Goal: Task Accomplishment & Management: Manage account settings

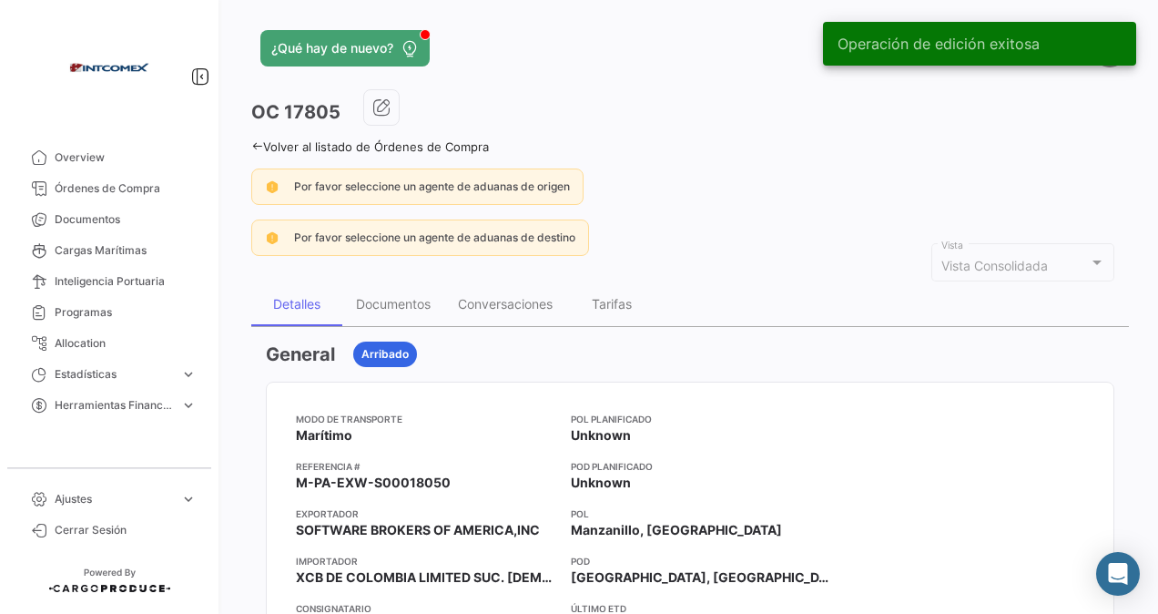
click at [259, 147] on icon at bounding box center [257, 146] width 12 height 12
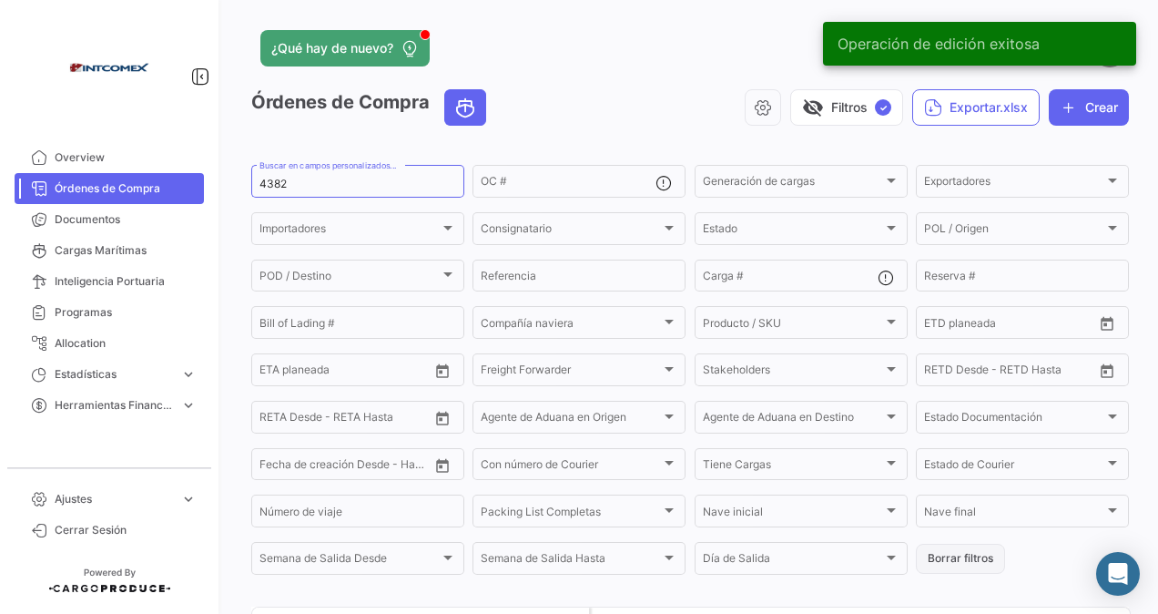
click at [961, 559] on button "Borrar filtros" at bounding box center [960, 558] width 89 height 30
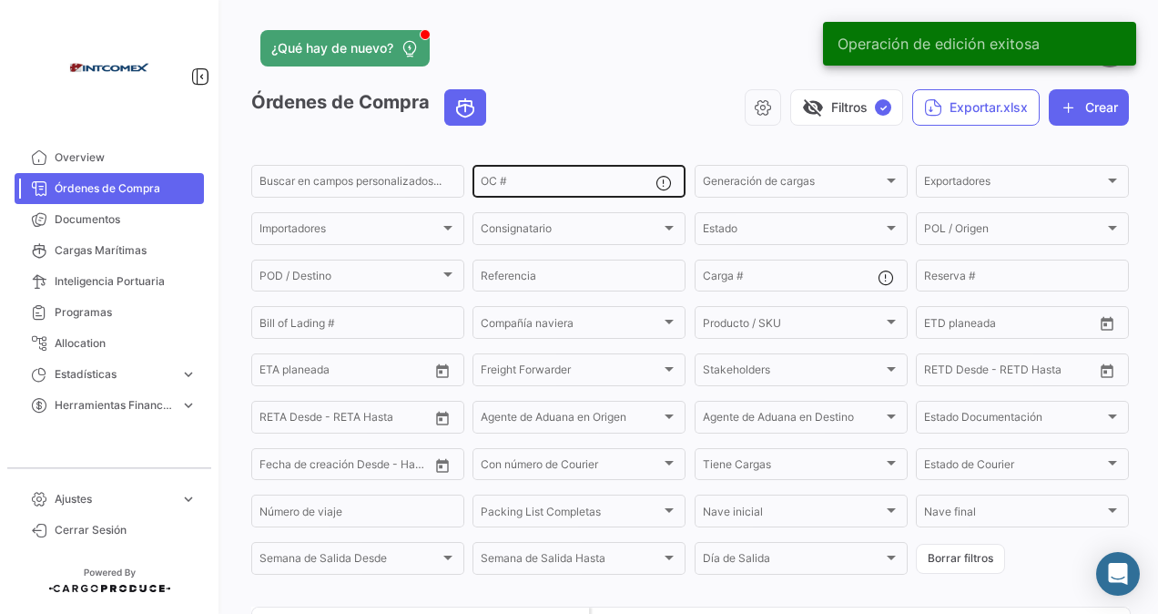
click at [521, 183] on input "OC #" at bounding box center [568, 184] width 175 height 13
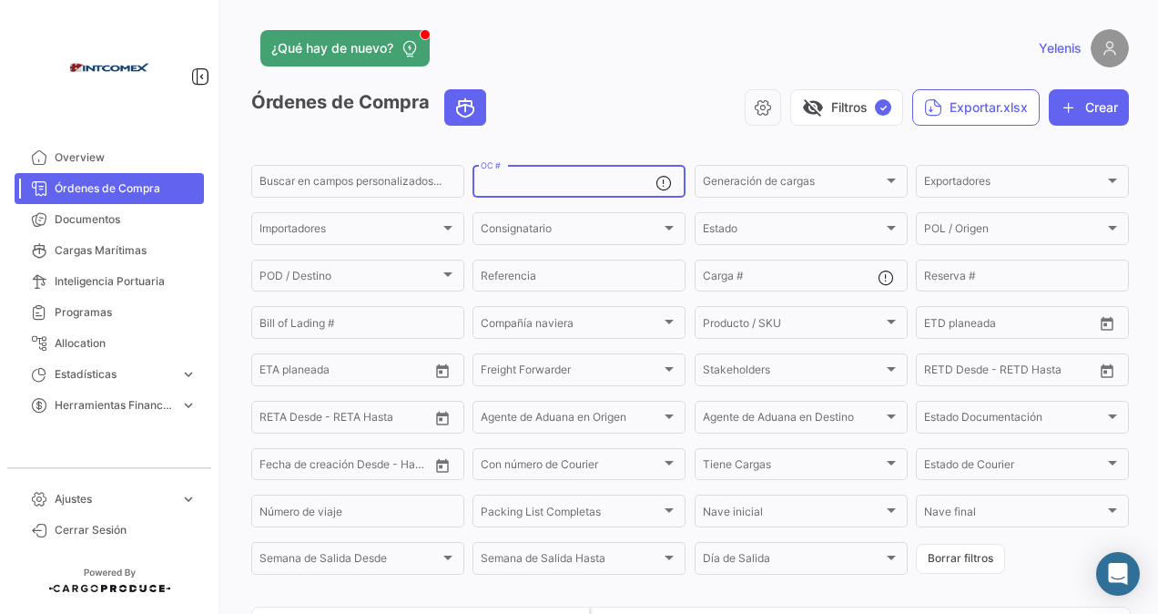
paste input "311640"
type input "311640"
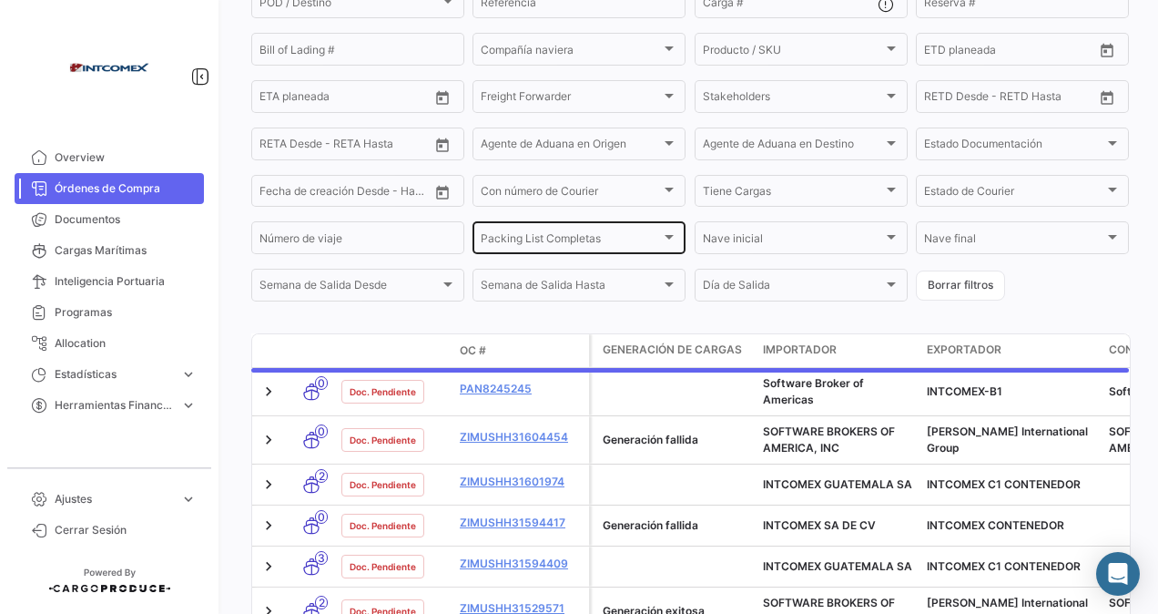
scroll to position [167, 0]
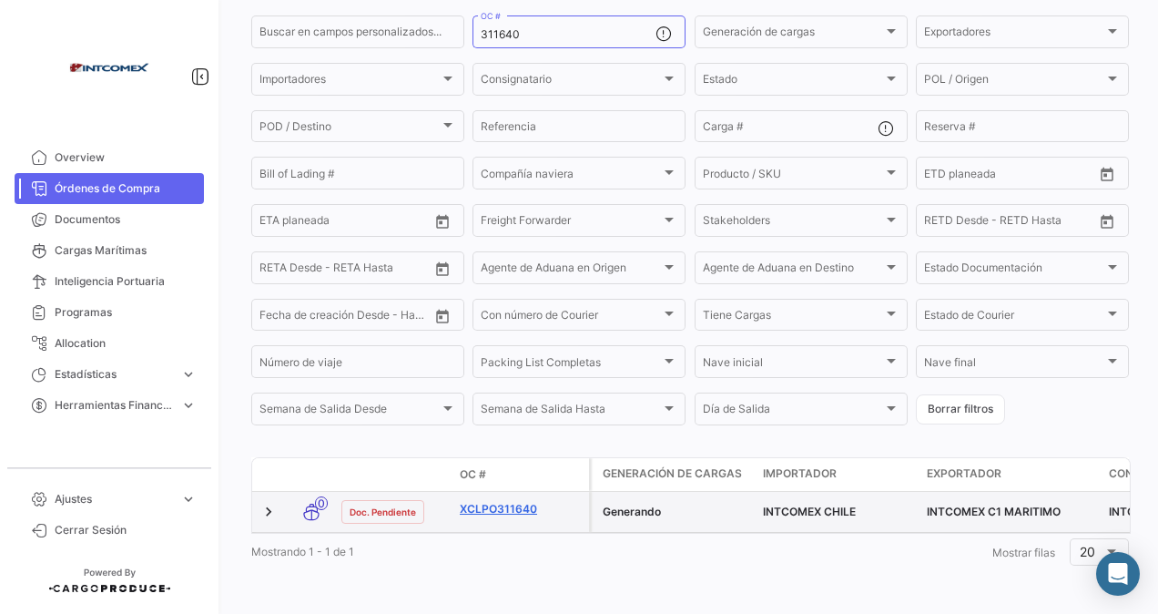
click at [513, 501] on link "XCLPO311640" at bounding box center [521, 509] width 122 height 16
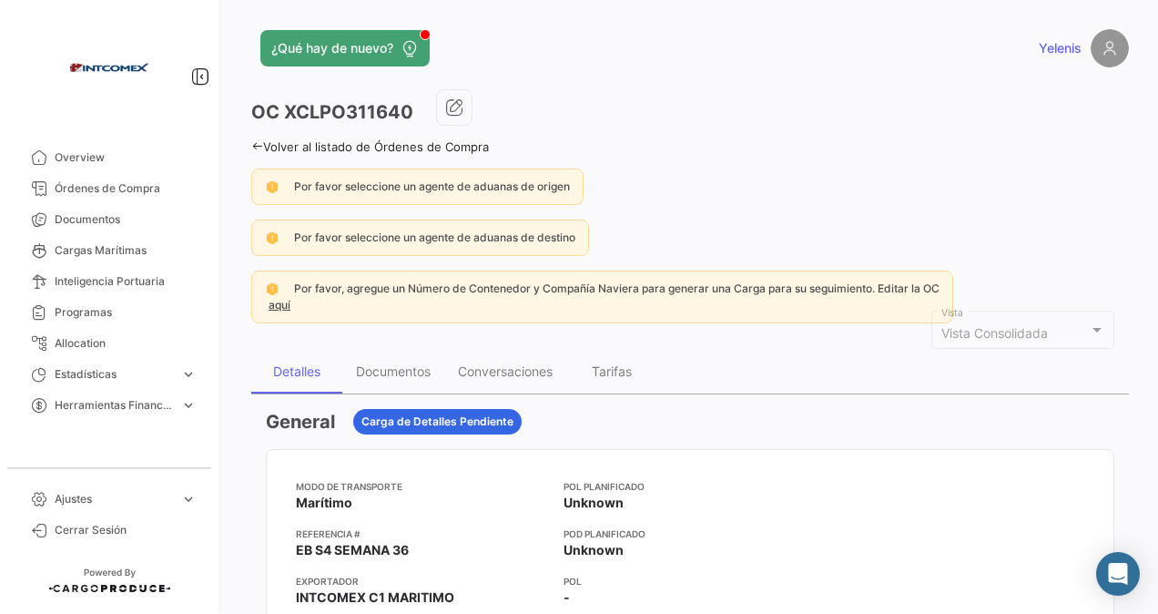
click at [281, 146] on link "Volver al listado de Órdenes de Compra" at bounding box center [370, 146] width 238 height 15
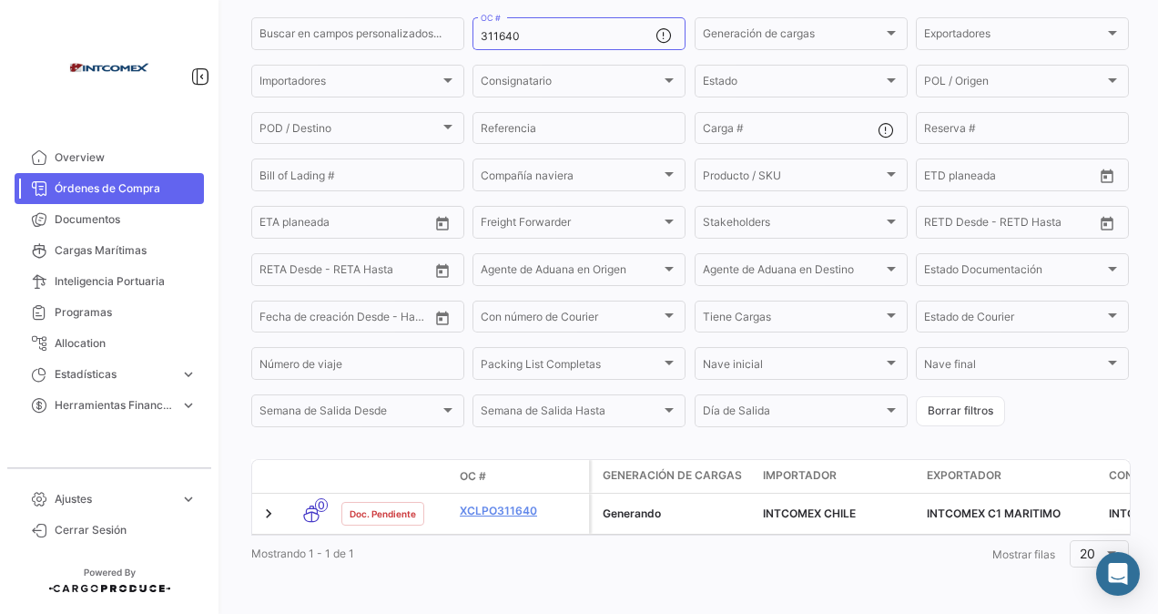
scroll to position [167, 0]
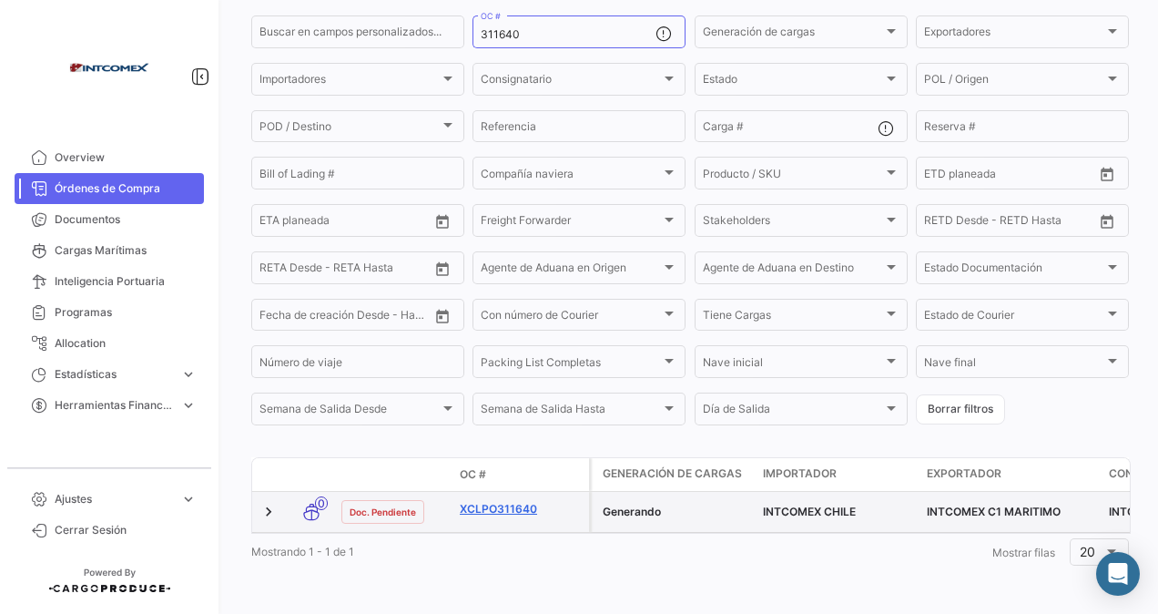
click at [523, 501] on link "XCLPO311640" at bounding box center [521, 509] width 122 height 16
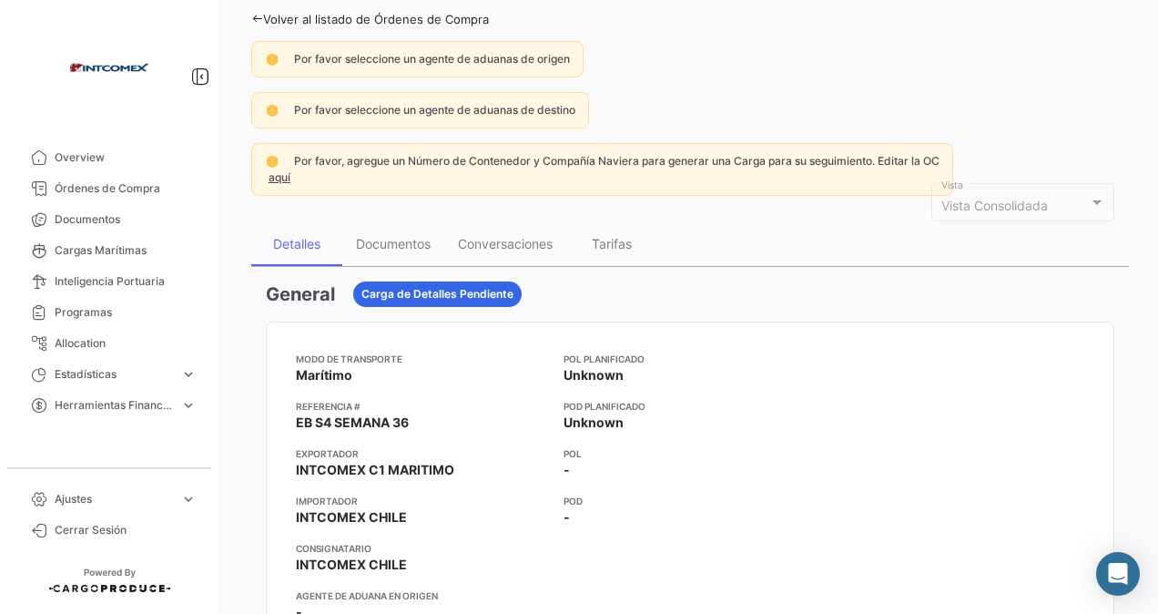
scroll to position [96, 0]
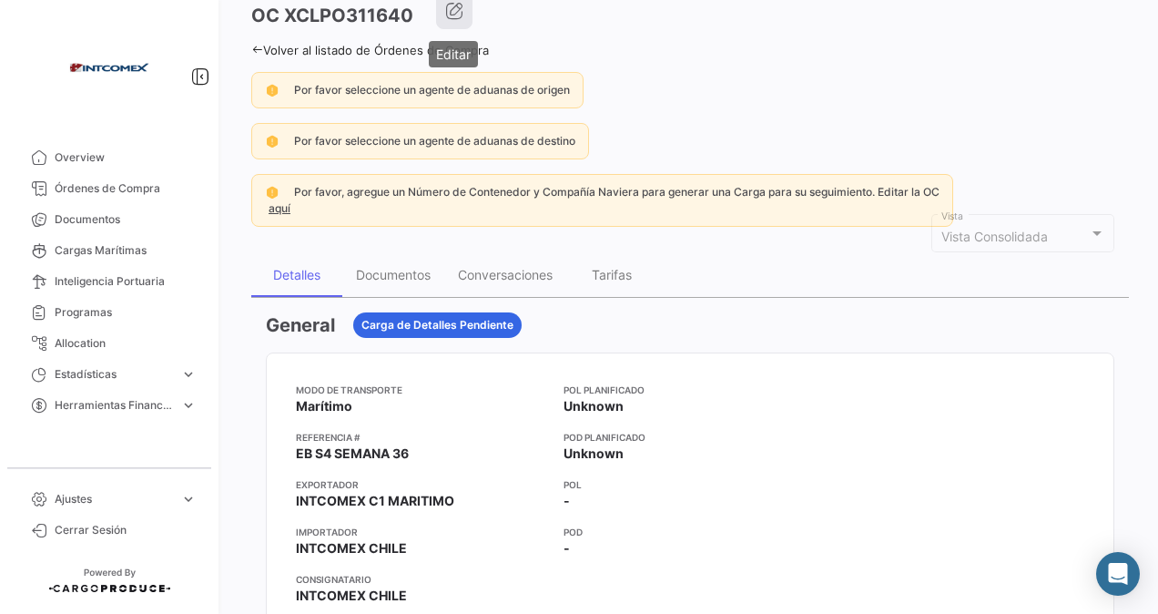
click at [452, 4] on icon "button" at bounding box center [454, 11] width 18 height 18
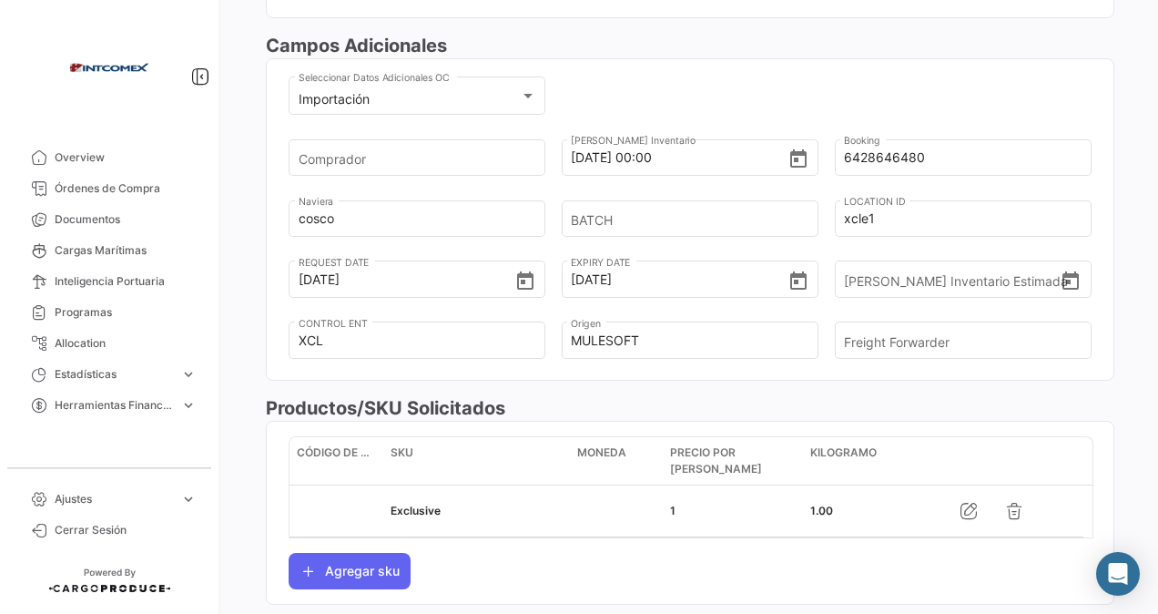
scroll to position [546, 0]
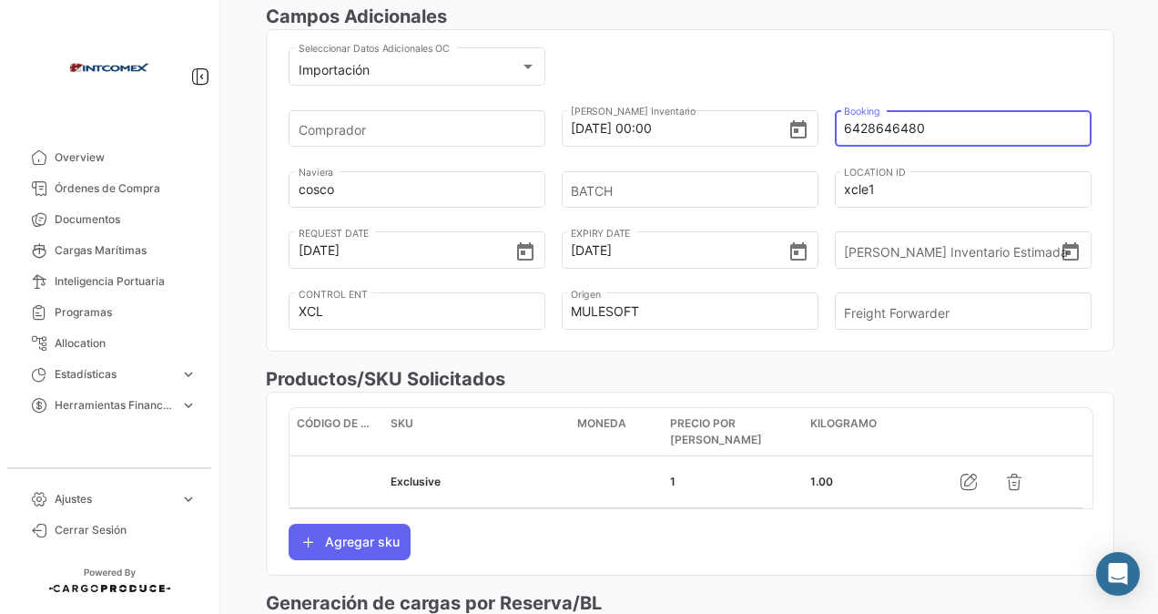
click at [929, 129] on input "6428646480" at bounding box center [957, 128] width 226 height 64
drag, startPoint x: 927, startPoint y: 129, endPoint x: 835, endPoint y: 126, distance: 92.0
click at [835, 126] on div "6428646480 Booking" at bounding box center [963, 127] width 257 height 40
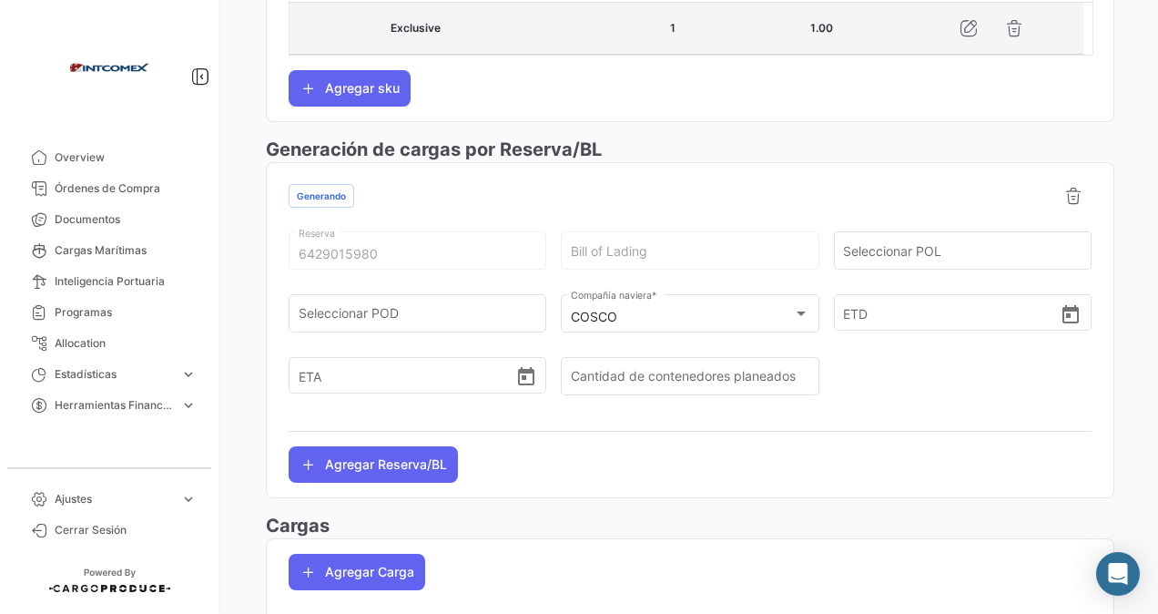
scroll to position [1001, 0]
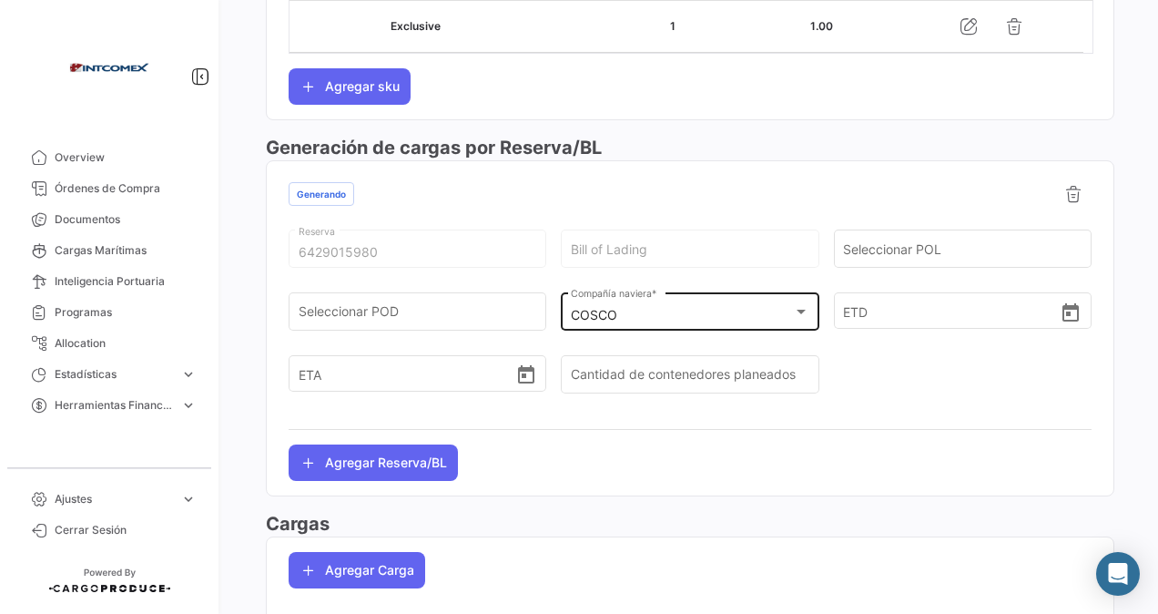
click at [639, 294] on div "COSCO Compañía naviera *" at bounding box center [690, 310] width 239 height 42
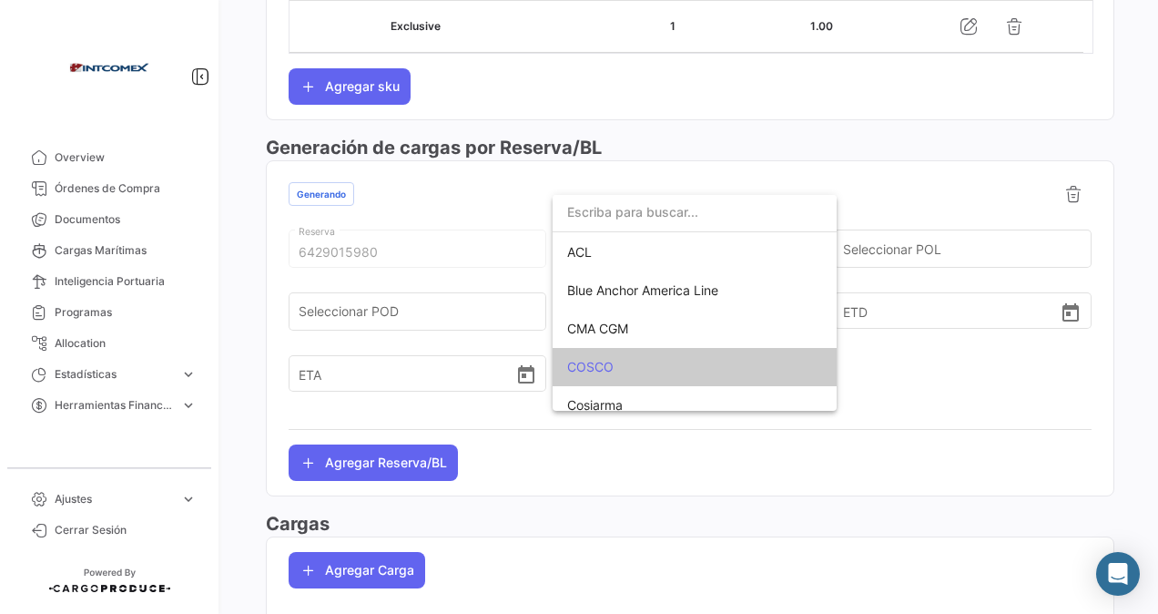
scroll to position [107, 0]
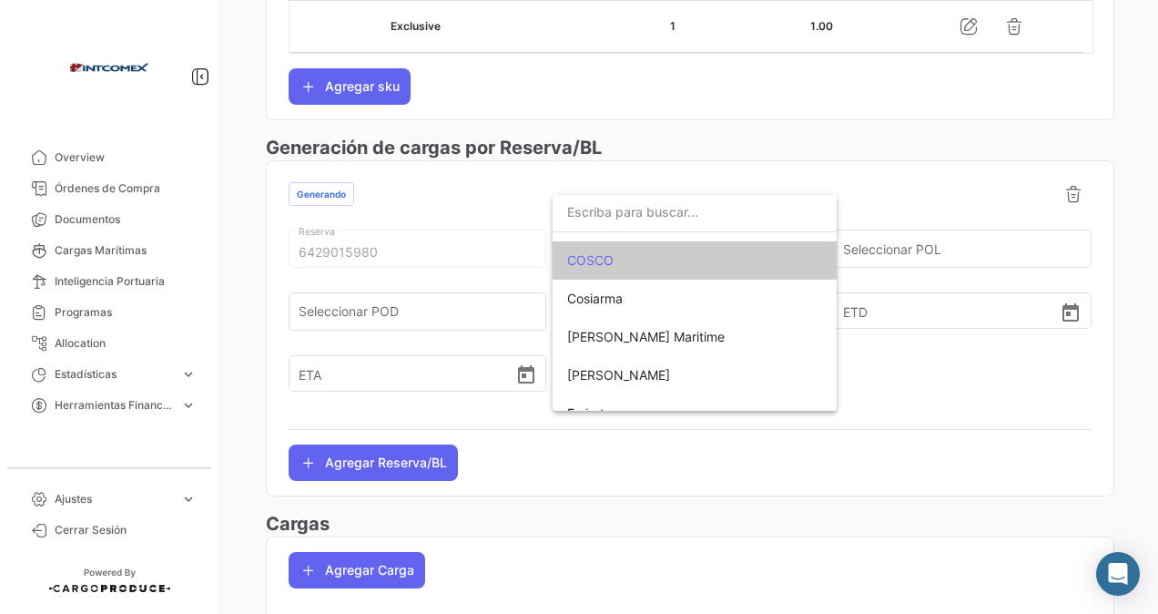
click at [595, 263] on span "COSCO" at bounding box center [590, 259] width 46 height 15
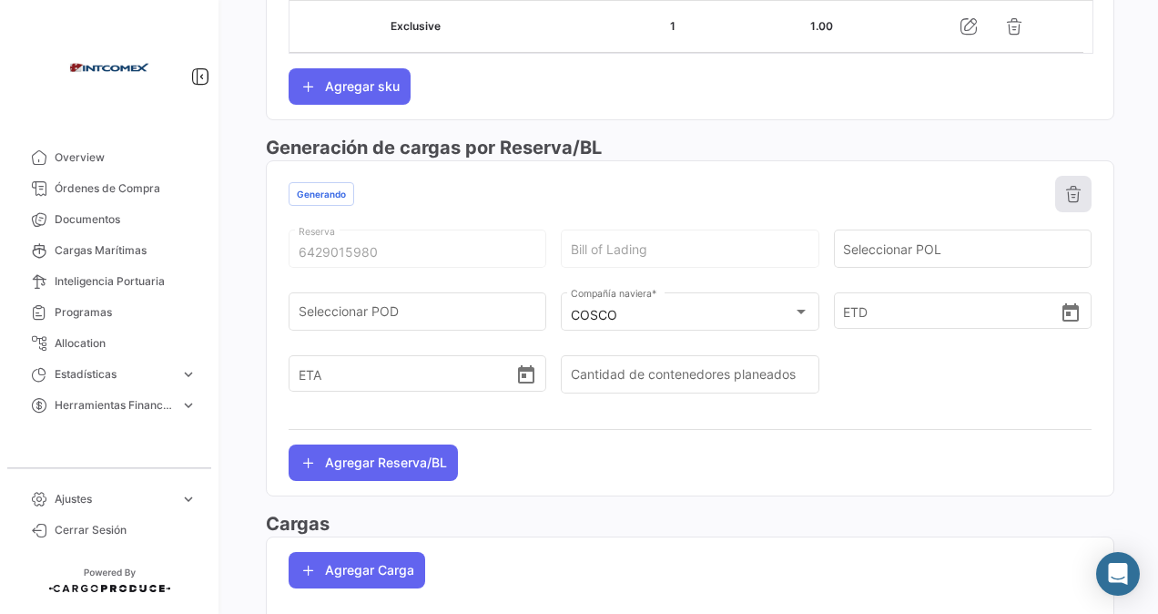
click at [1071, 188] on icon at bounding box center [1073, 194] width 18 height 18
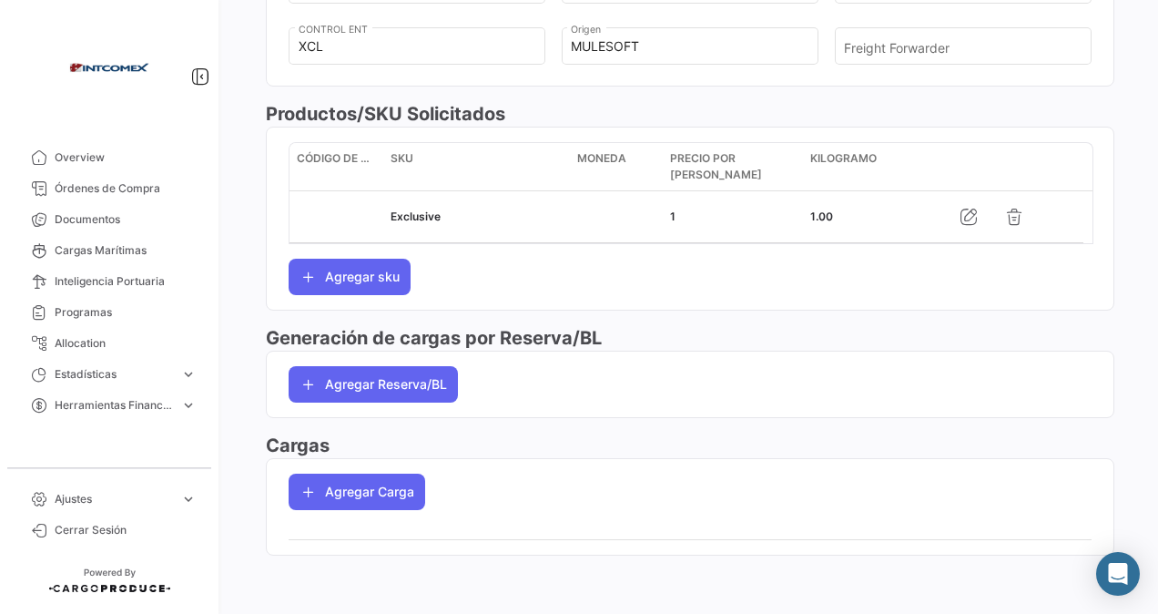
scroll to position [806, 0]
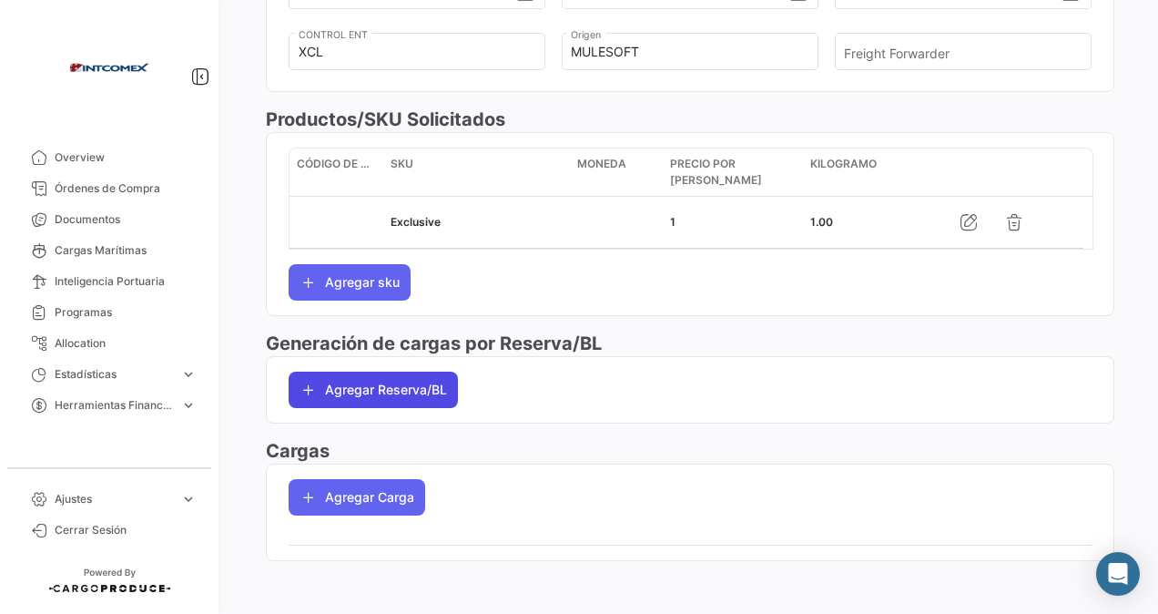
click at [385, 374] on button "Agregar Reserva/BL" at bounding box center [373, 389] width 169 height 36
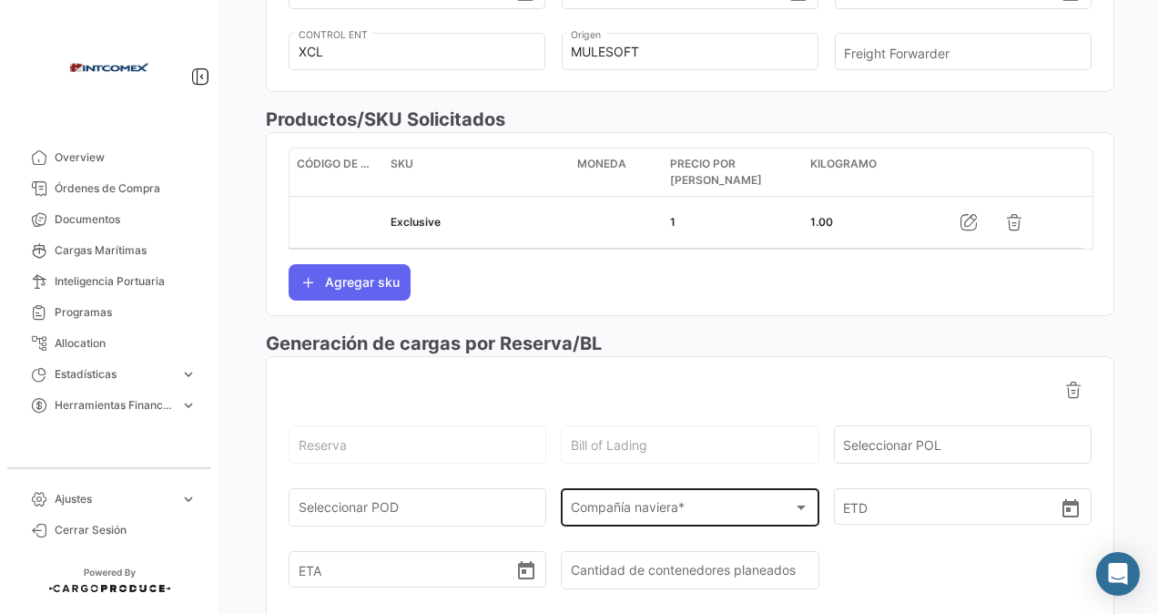
click at [647, 488] on div "Compañía naviera * Compañía naviera *" at bounding box center [690, 505] width 239 height 42
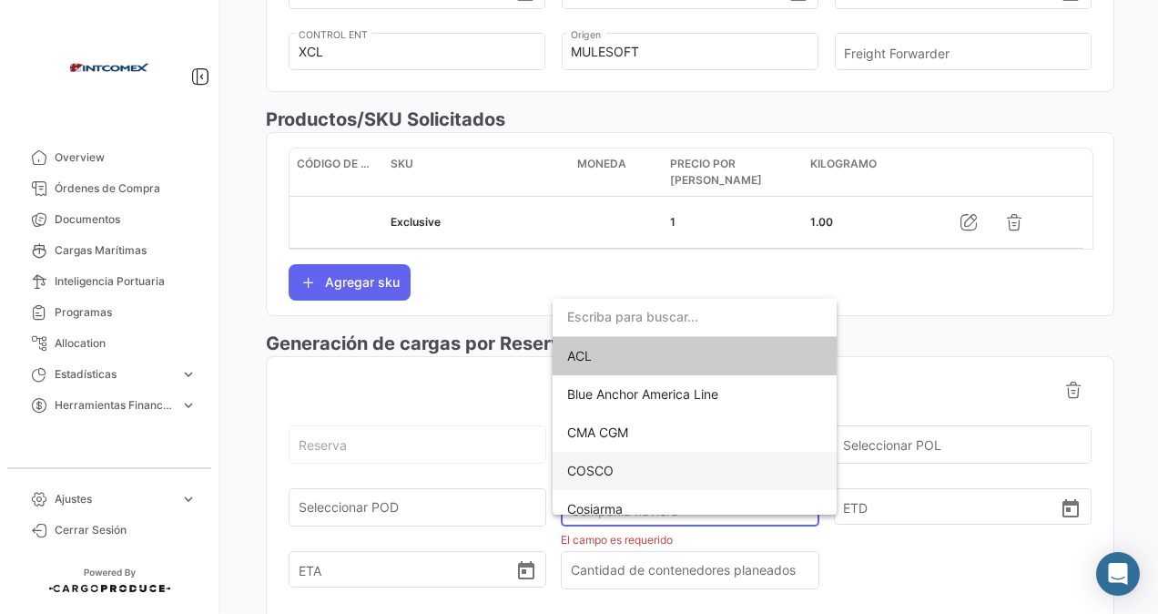
click at [595, 468] on span "COSCO" at bounding box center [590, 469] width 46 height 15
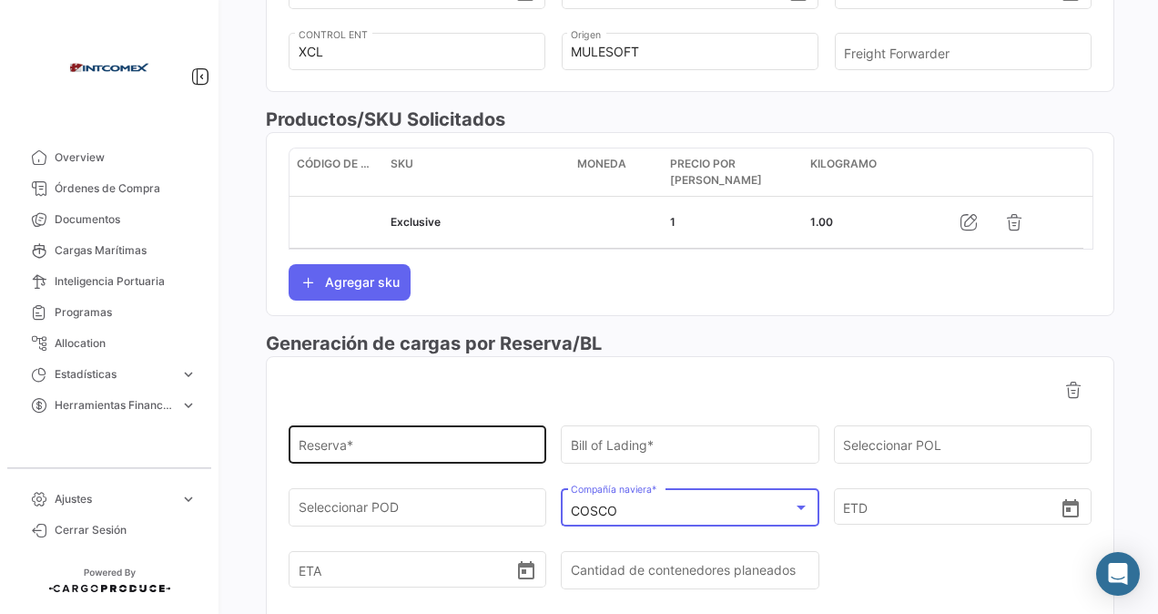
click at [319, 442] on input "Reserva *" at bounding box center [418, 448] width 239 height 15
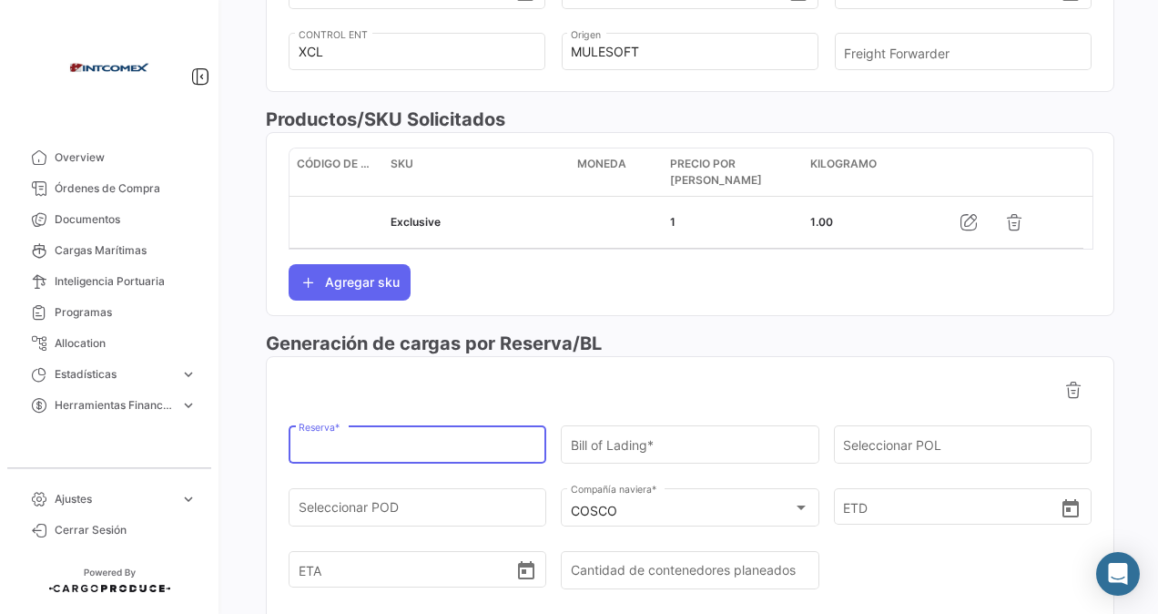
paste input "6428646480"
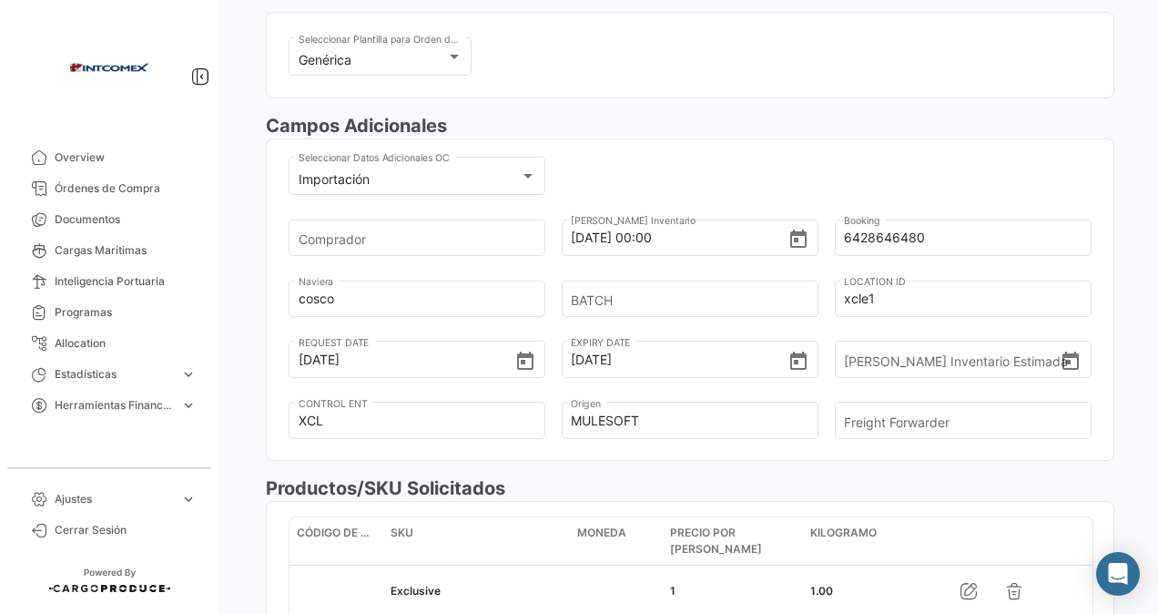
scroll to position [0, 0]
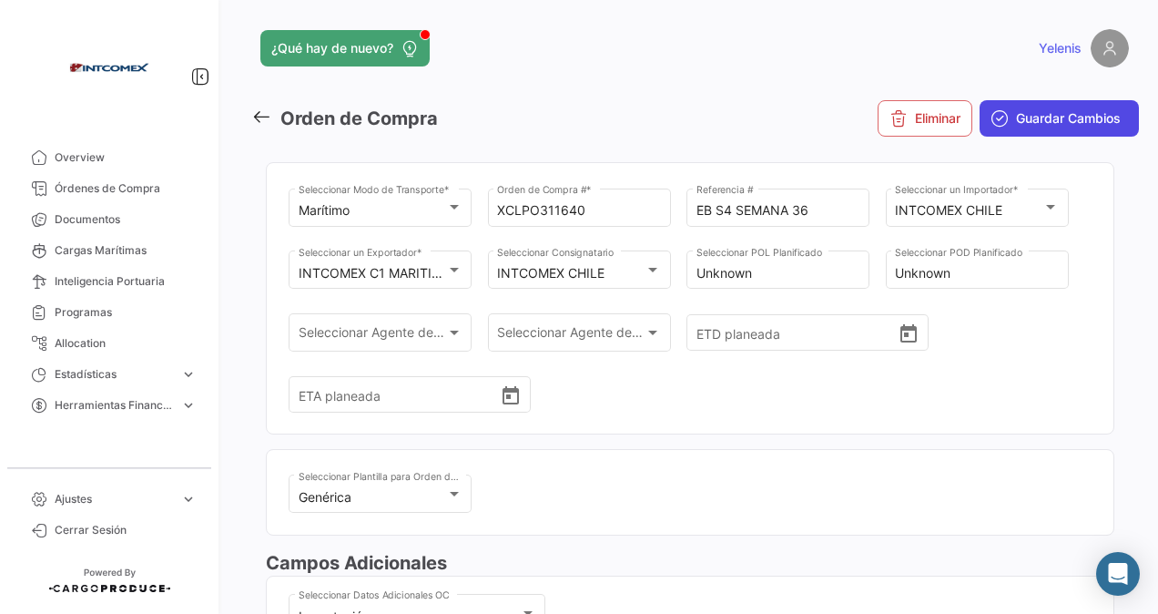
type input "6428646480"
click at [1035, 119] on span "Guardar Cambios" at bounding box center [1068, 118] width 105 height 18
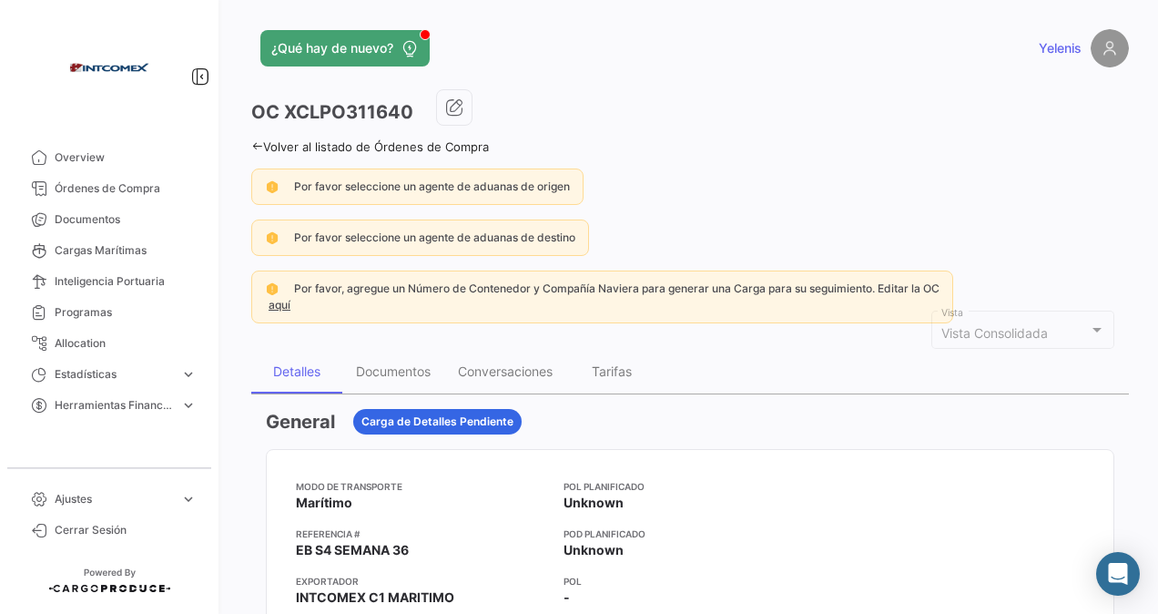
click at [261, 143] on icon at bounding box center [257, 146] width 12 height 12
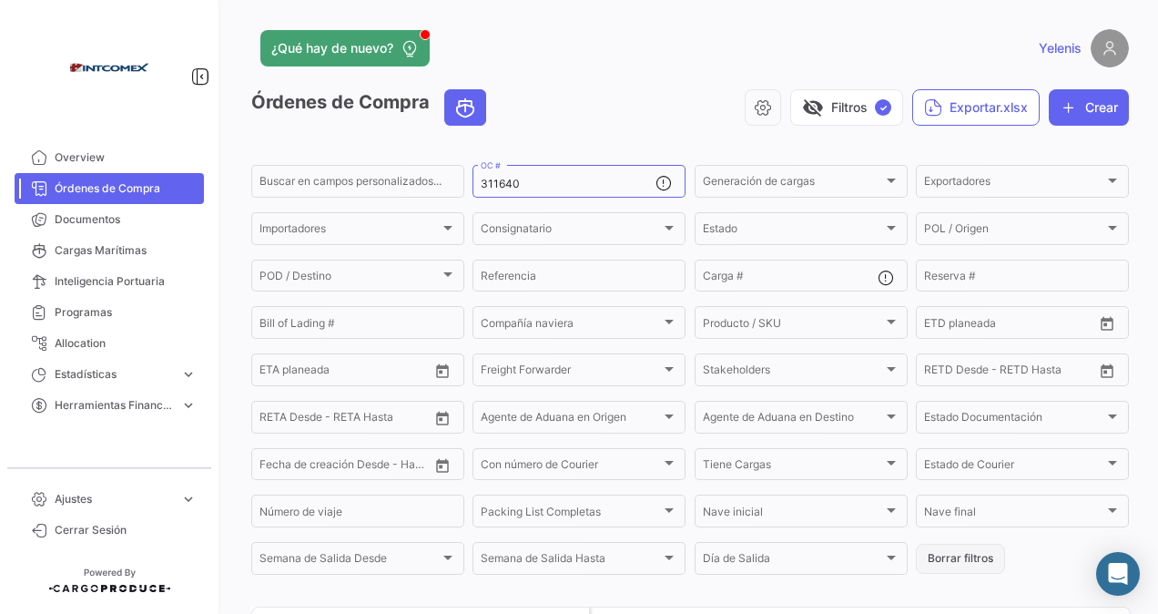
click at [939, 563] on button "Borrar filtros" at bounding box center [960, 558] width 89 height 30
click at [499, 188] on input "OC #" at bounding box center [568, 184] width 175 height 13
click at [506, 182] on input "OC #" at bounding box center [568, 184] width 175 height 13
paste input "311640"
type input "311640"
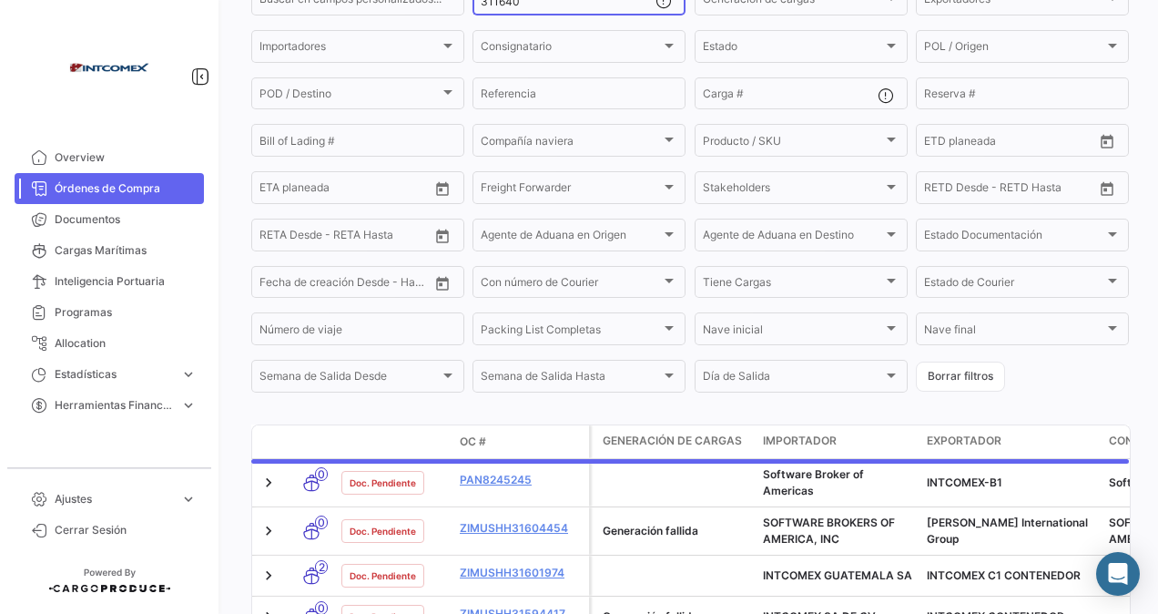
scroll to position [167, 0]
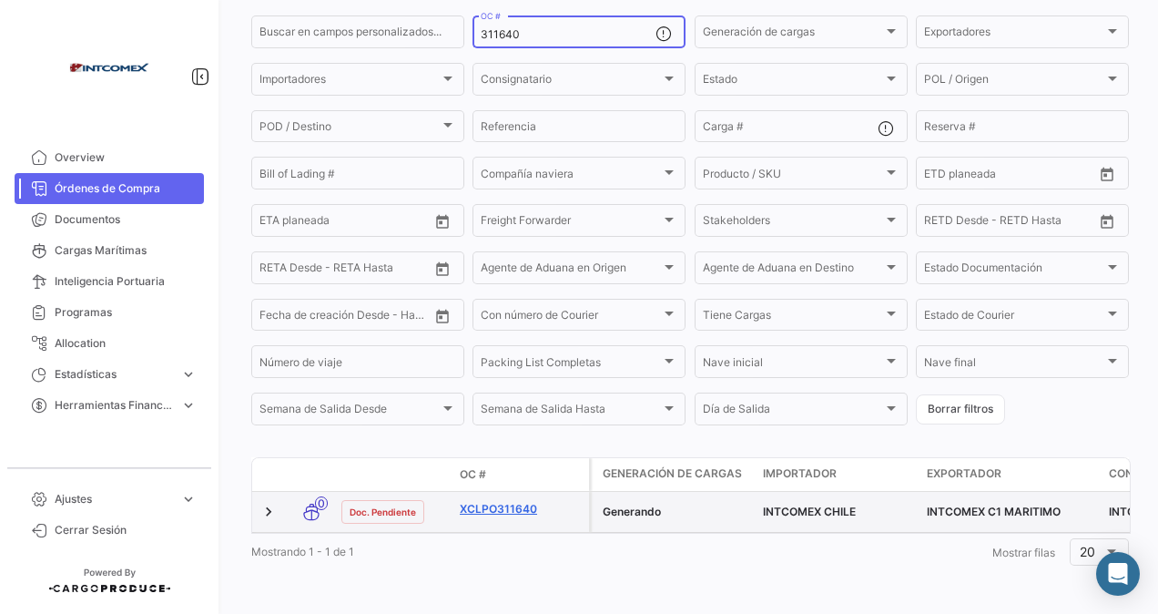
click at [521, 501] on link "XCLPO311640" at bounding box center [521, 509] width 122 height 16
